Goal: Task Accomplishment & Management: Manage account settings

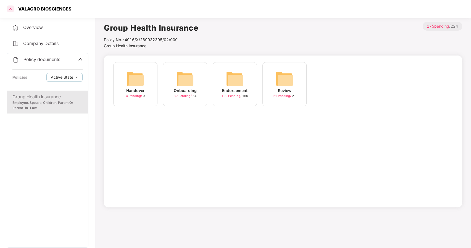
click at [9, 7] on div at bounding box center [10, 8] width 9 height 9
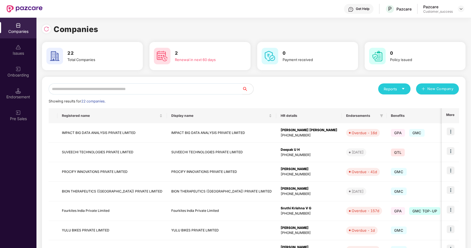
click at [117, 88] on input "text" at bounding box center [146, 88] width 194 height 11
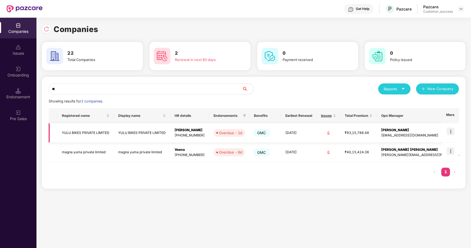
type input "**"
click at [453, 132] on img at bounding box center [451, 132] width 8 height 8
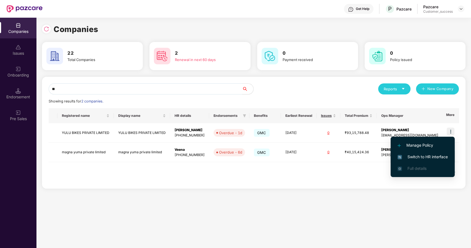
click at [414, 155] on span "Switch to HR interface" at bounding box center [423, 157] width 50 height 6
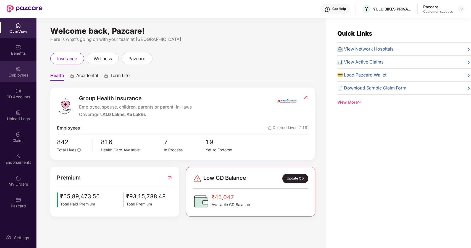
click at [13, 72] on div "Employees" at bounding box center [18, 71] width 36 height 21
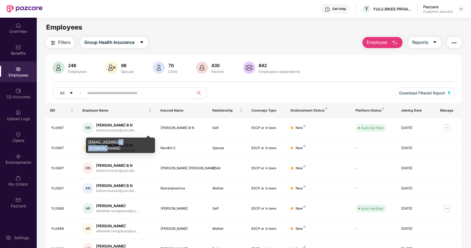
drag, startPoint x: 114, startPoint y: 143, endPoint x: 134, endPoint y: 143, distance: 20.2
click at [134, 143] on div "[EMAIL_ADDRESS][DOMAIN_NAME]" at bounding box center [120, 145] width 69 height 15
copy div "@[DOMAIN_NAME]"
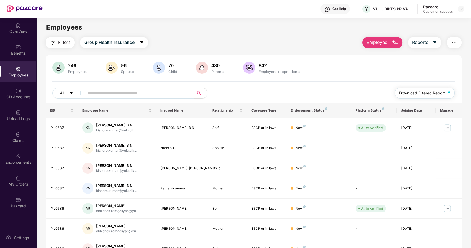
click at [440, 93] on span "Download Filtered Report" at bounding box center [422, 93] width 46 height 6
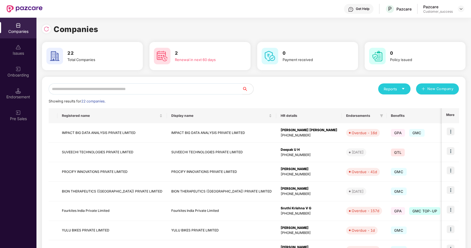
click at [192, 90] on input "text" at bounding box center [146, 88] width 194 height 11
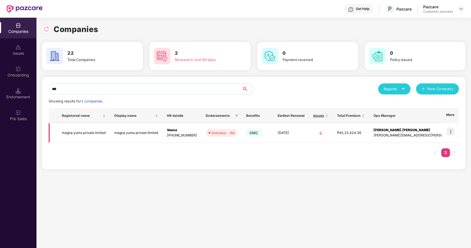
type input "***"
click at [452, 133] on img at bounding box center [451, 132] width 8 height 8
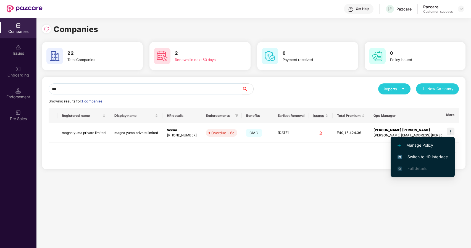
click at [422, 158] on span "Switch to HR interface" at bounding box center [423, 157] width 50 height 6
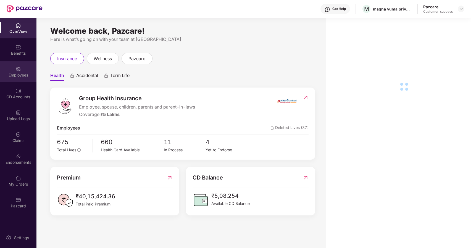
click at [17, 78] on div "Employees" at bounding box center [18, 71] width 36 height 21
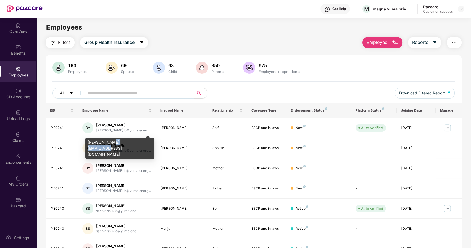
drag, startPoint x: 110, startPoint y: 142, endPoint x: 138, endPoint y: 144, distance: 28.3
click at [138, 144] on div "yashwanth.b@yuma.energy" at bounding box center [119, 149] width 69 height 22
copy div "@yuma.energy"
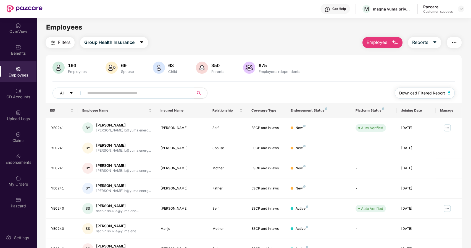
click at [415, 90] on span "Download Filtered Report" at bounding box center [422, 93] width 46 height 6
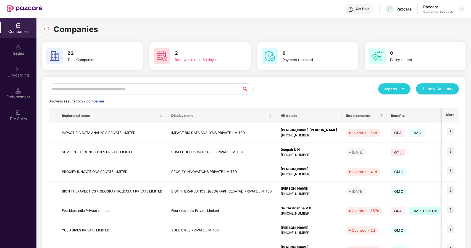
click at [86, 89] on input "text" at bounding box center [146, 88] width 194 height 11
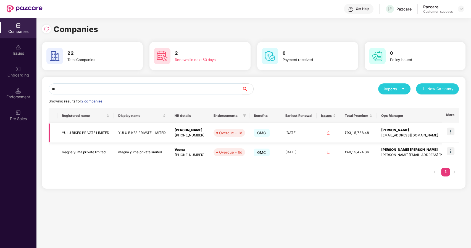
type input "**"
click at [454, 130] on img at bounding box center [451, 132] width 8 height 8
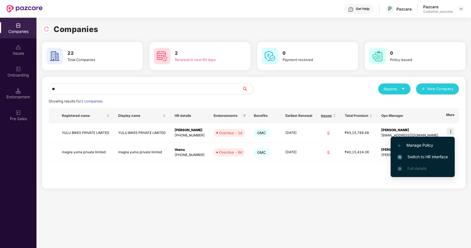
click at [421, 158] on span "Switch to HR interface" at bounding box center [423, 157] width 50 height 6
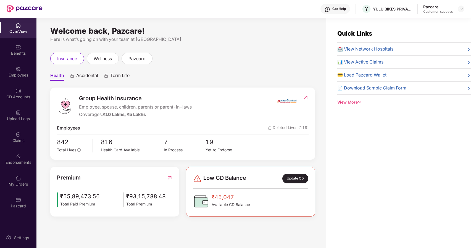
click at [23, 81] on div "Employees" at bounding box center [18, 71] width 36 height 21
